Goal: Information Seeking & Learning: Learn about a topic

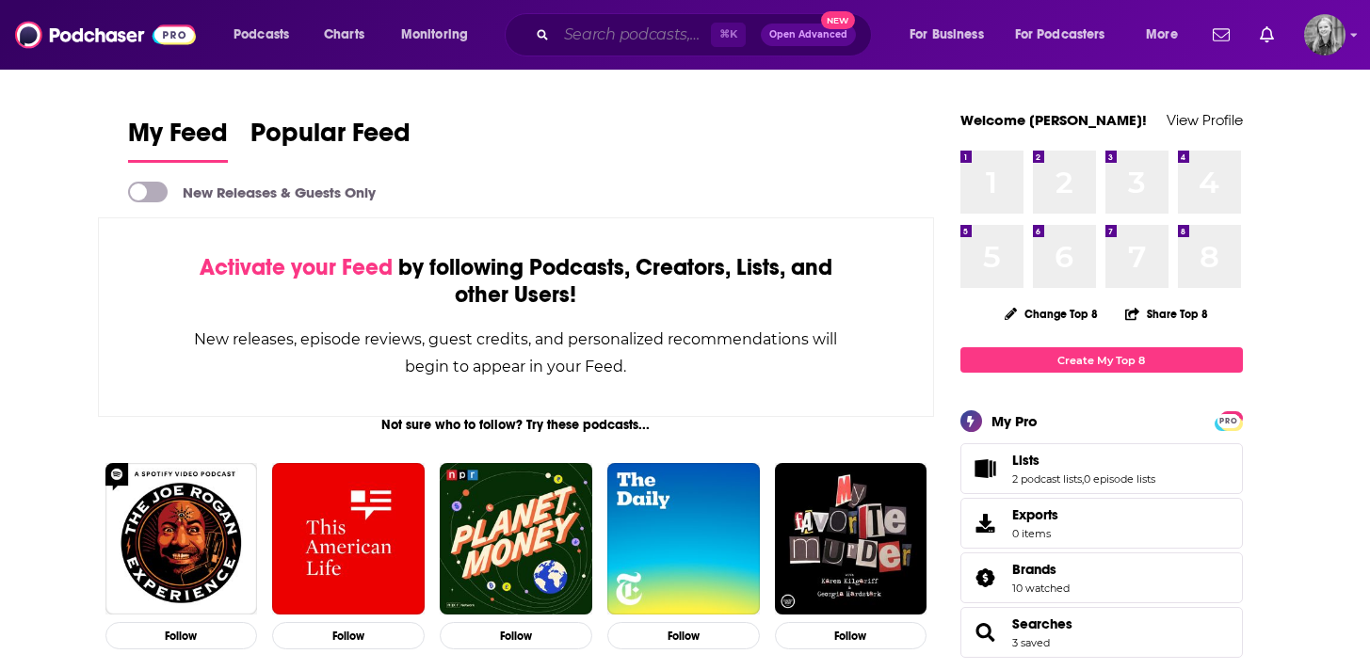
click at [656, 21] on input "Search podcasts, credits, & more..." at bounding box center [633, 35] width 154 height 30
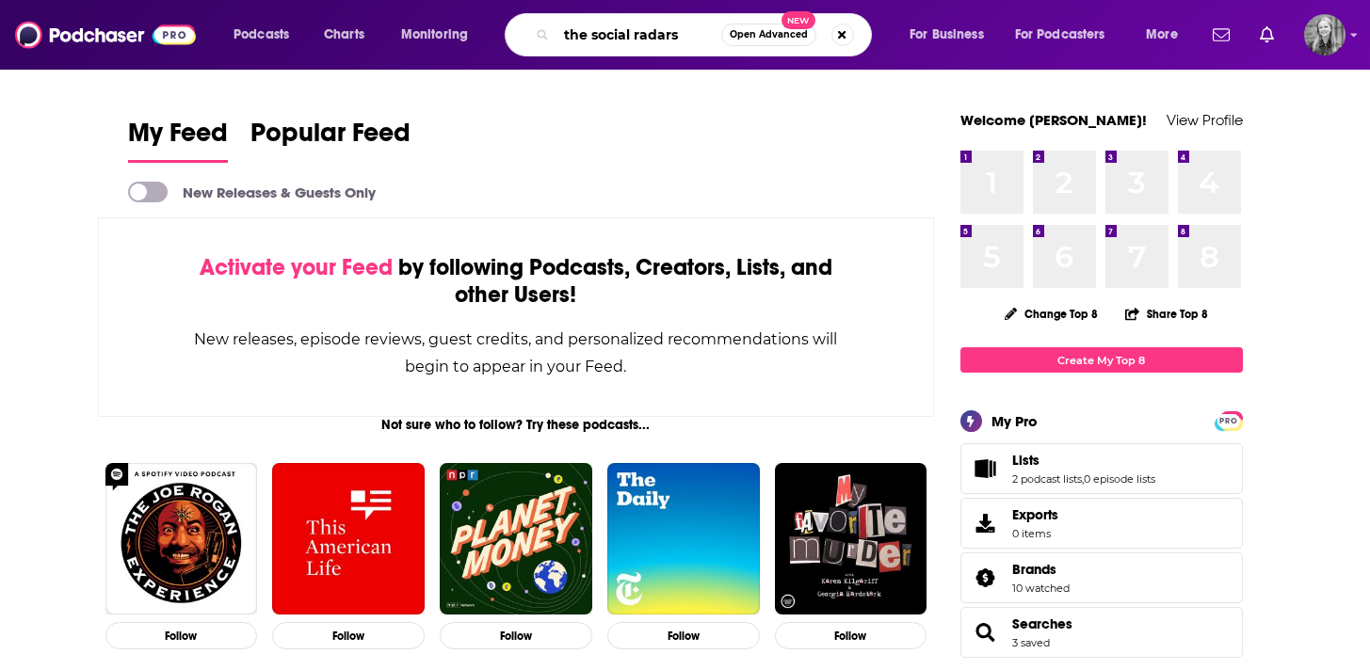
type input "the social radars"
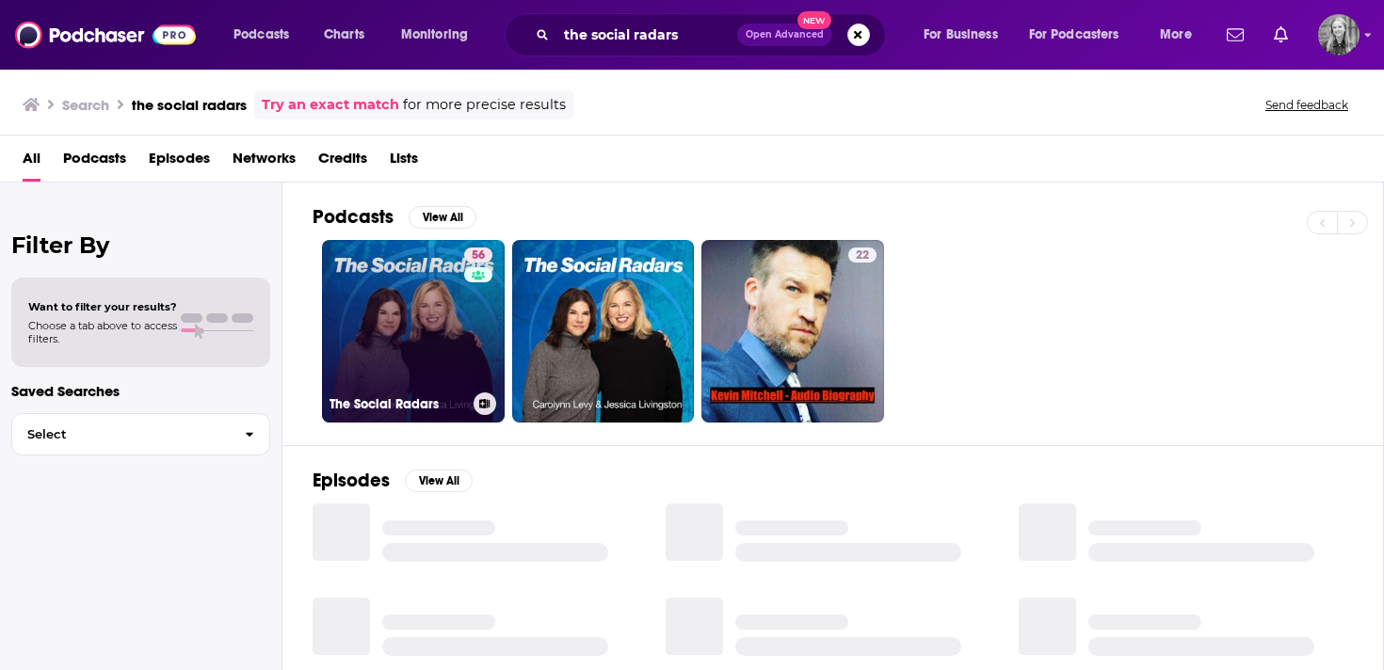
click at [399, 396] on h3 "The Social Radars" at bounding box center [397, 404] width 136 height 16
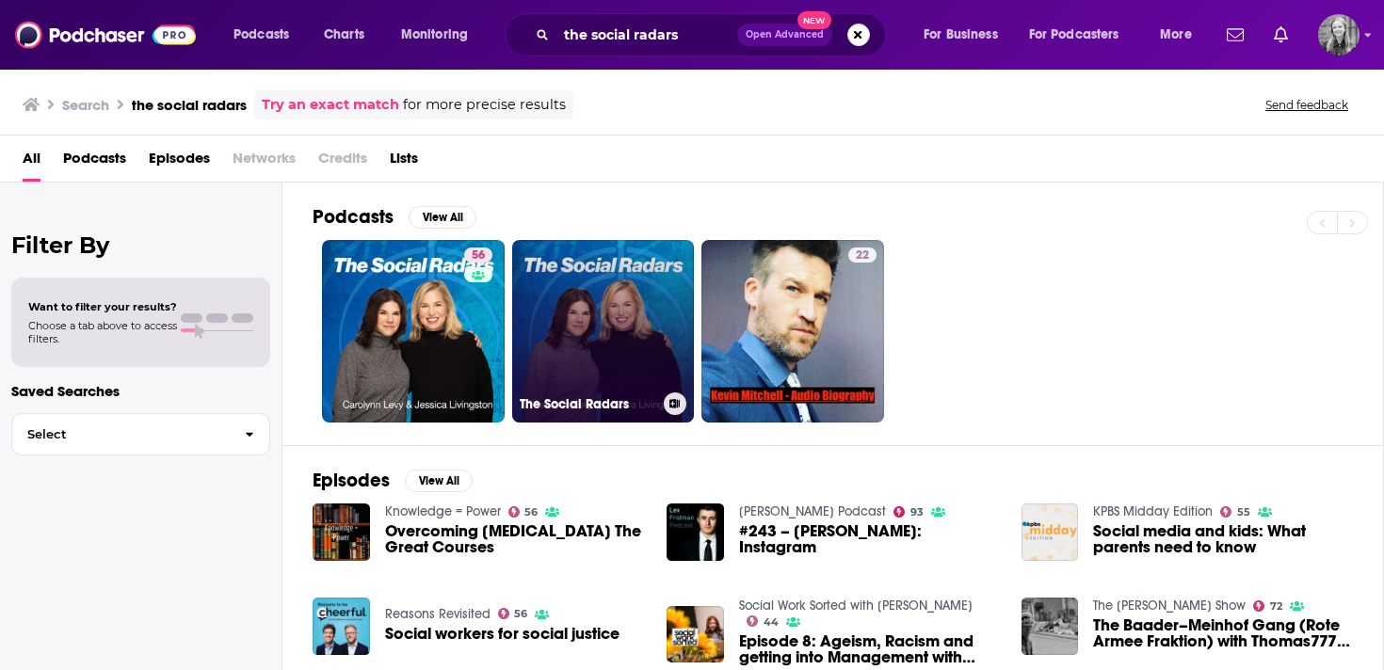
click at [615, 344] on link "The Social Radars" at bounding box center [603, 331] width 183 height 183
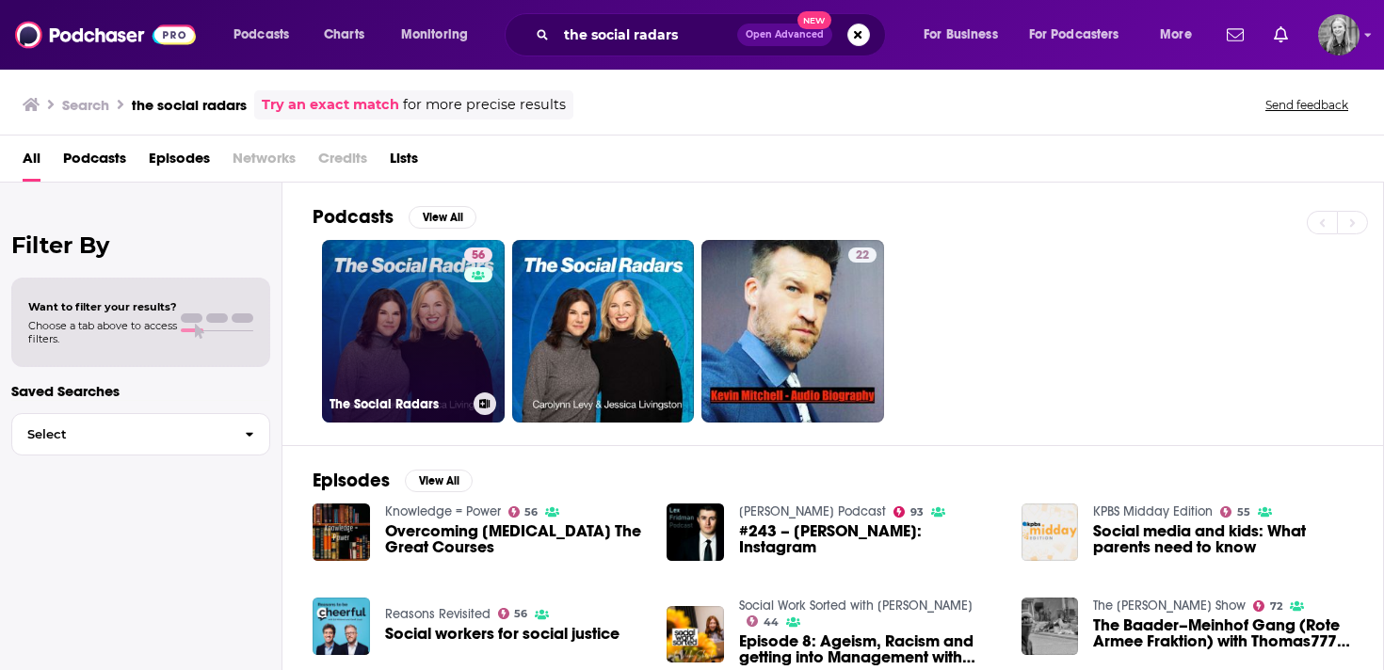
click at [397, 285] on link "56 The Social Radars" at bounding box center [413, 331] width 183 height 183
